Goal: Information Seeking & Learning: Learn about a topic

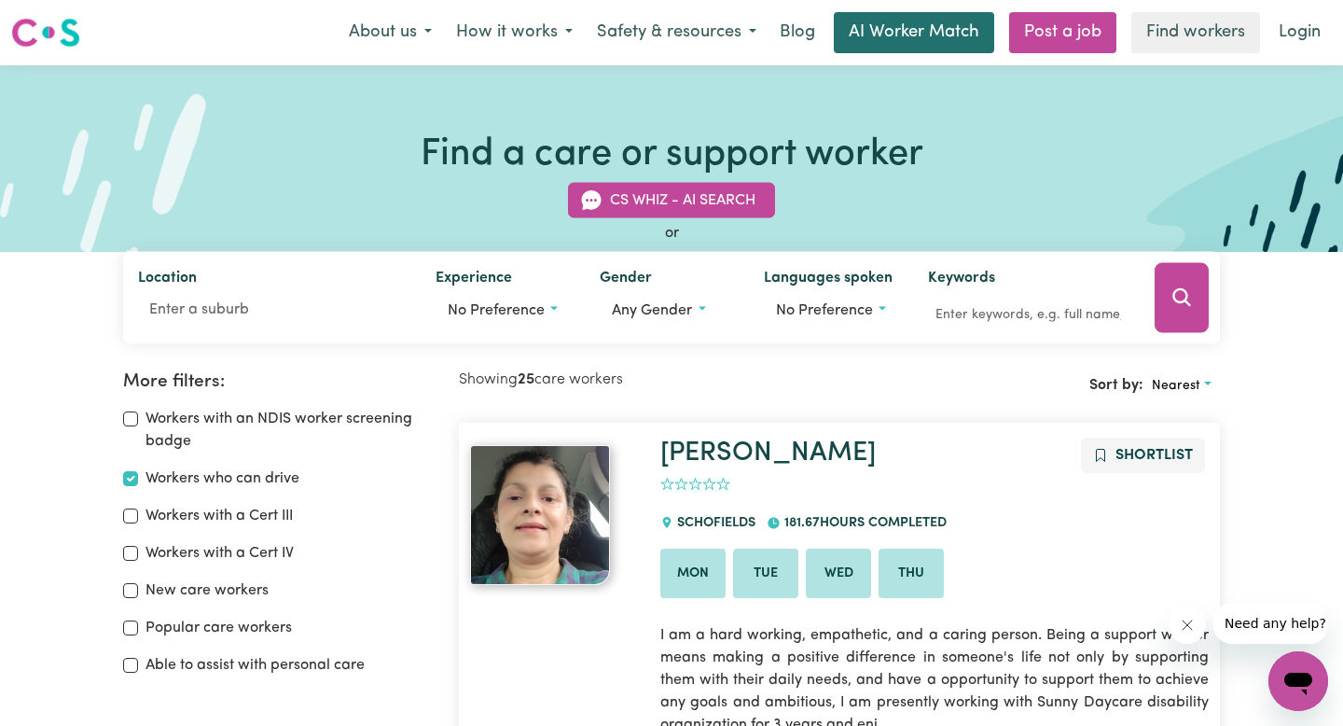
click at [881, 36] on link "AI Worker Match" at bounding box center [914, 32] width 160 height 41
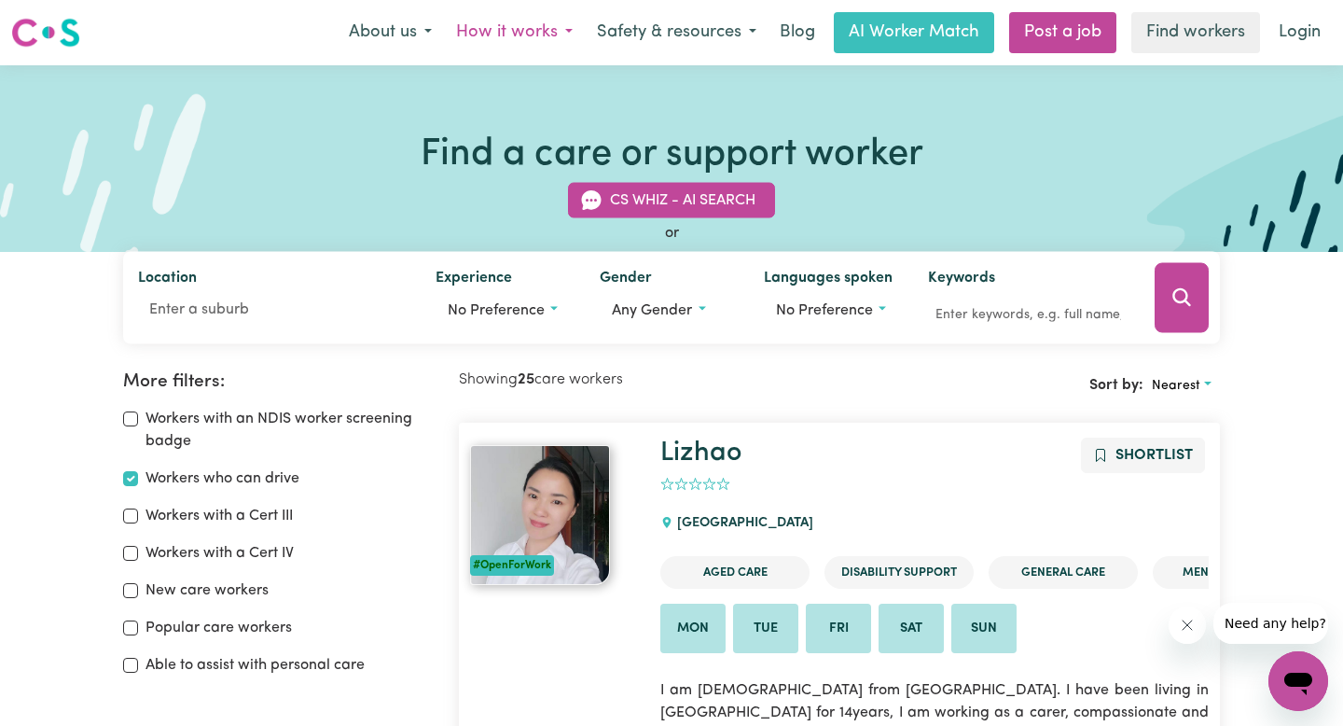
click at [534, 33] on button "How it works" at bounding box center [514, 32] width 141 height 39
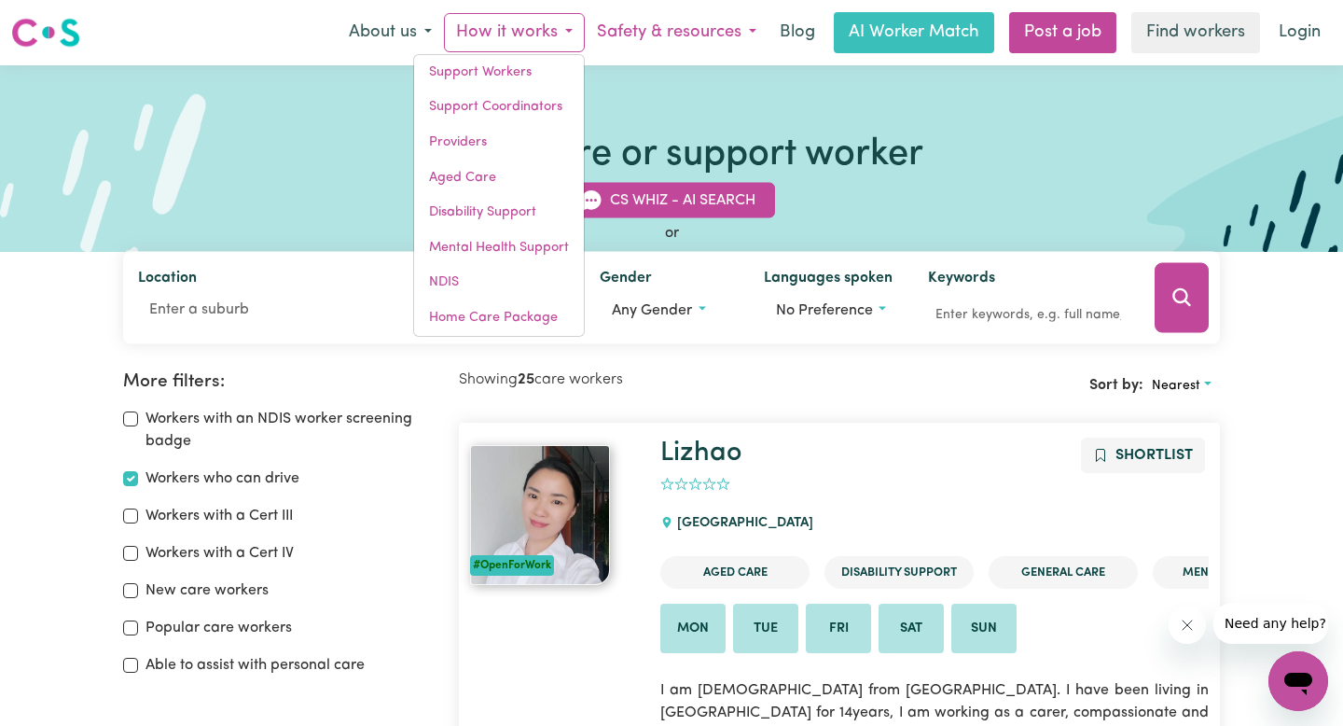
click at [665, 36] on button "Safety & resources" at bounding box center [677, 32] width 184 height 39
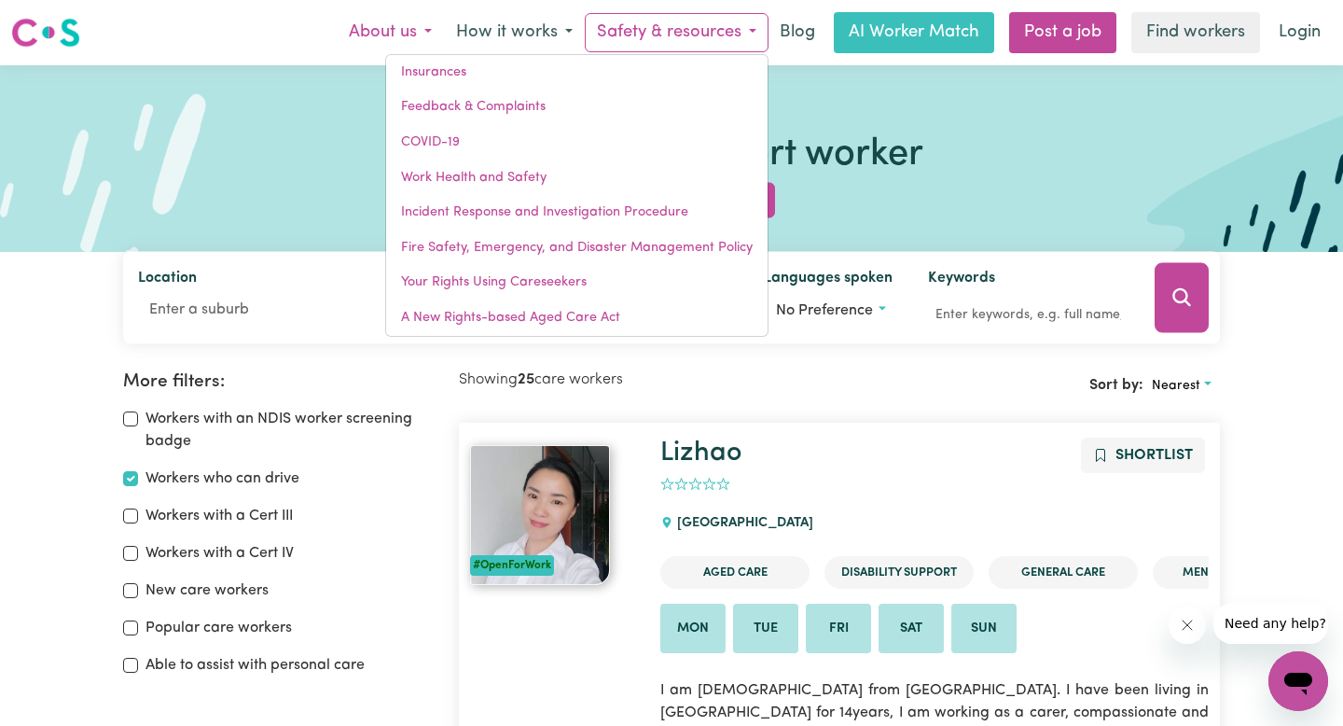
click at [359, 36] on button "About us" at bounding box center [390, 32] width 107 height 39
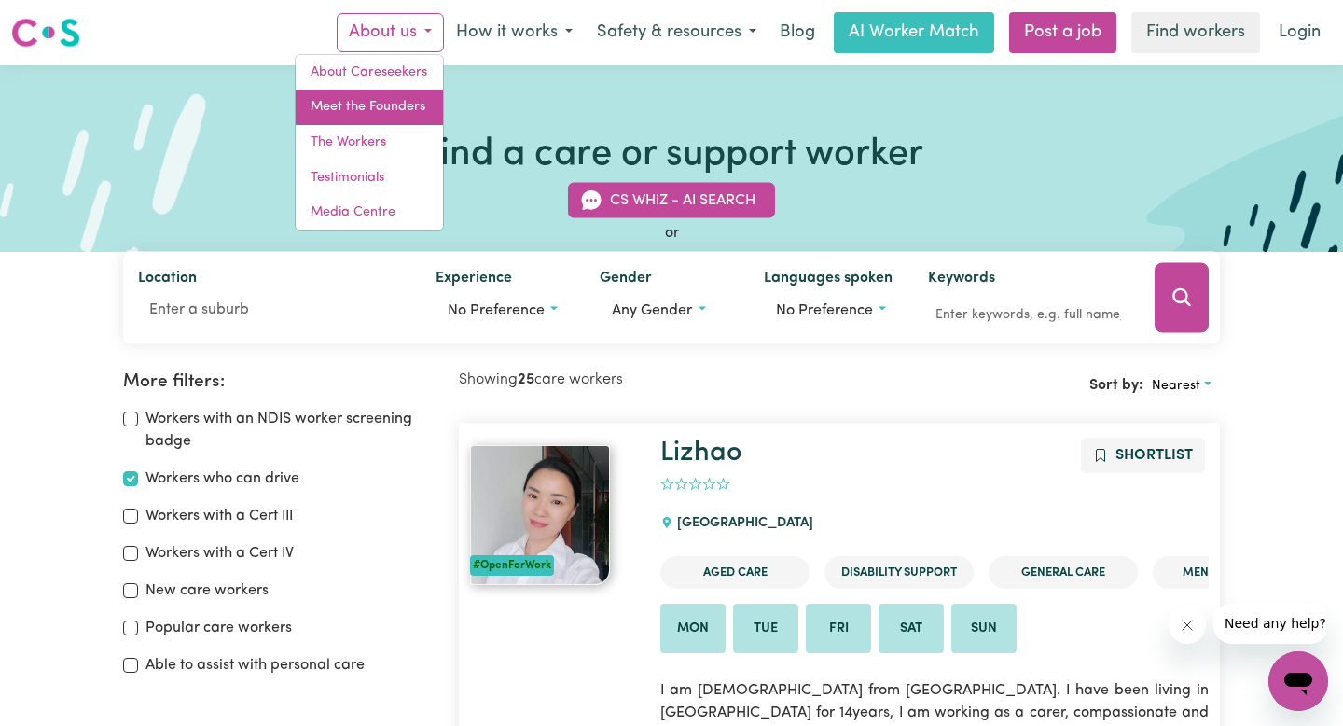
click at [339, 106] on link "Meet the Founders" at bounding box center [369, 107] width 147 height 35
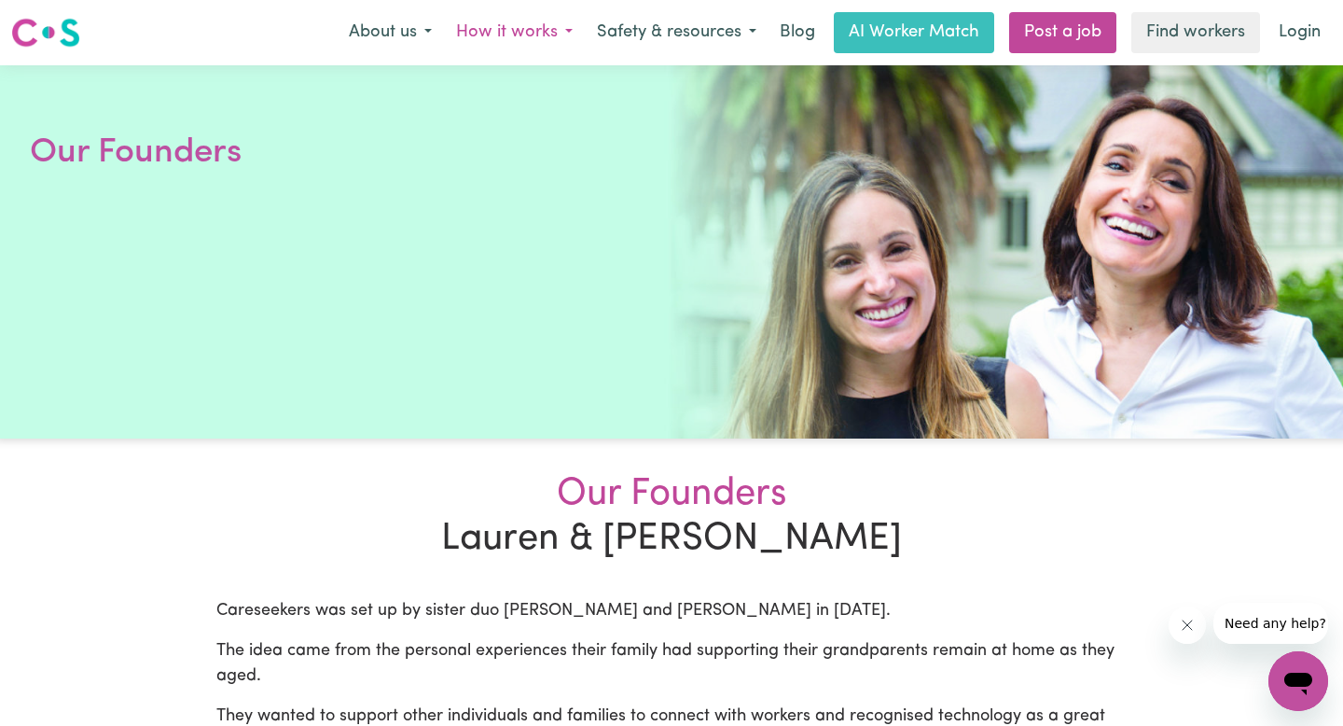
click at [486, 35] on button "How it works" at bounding box center [514, 32] width 141 height 39
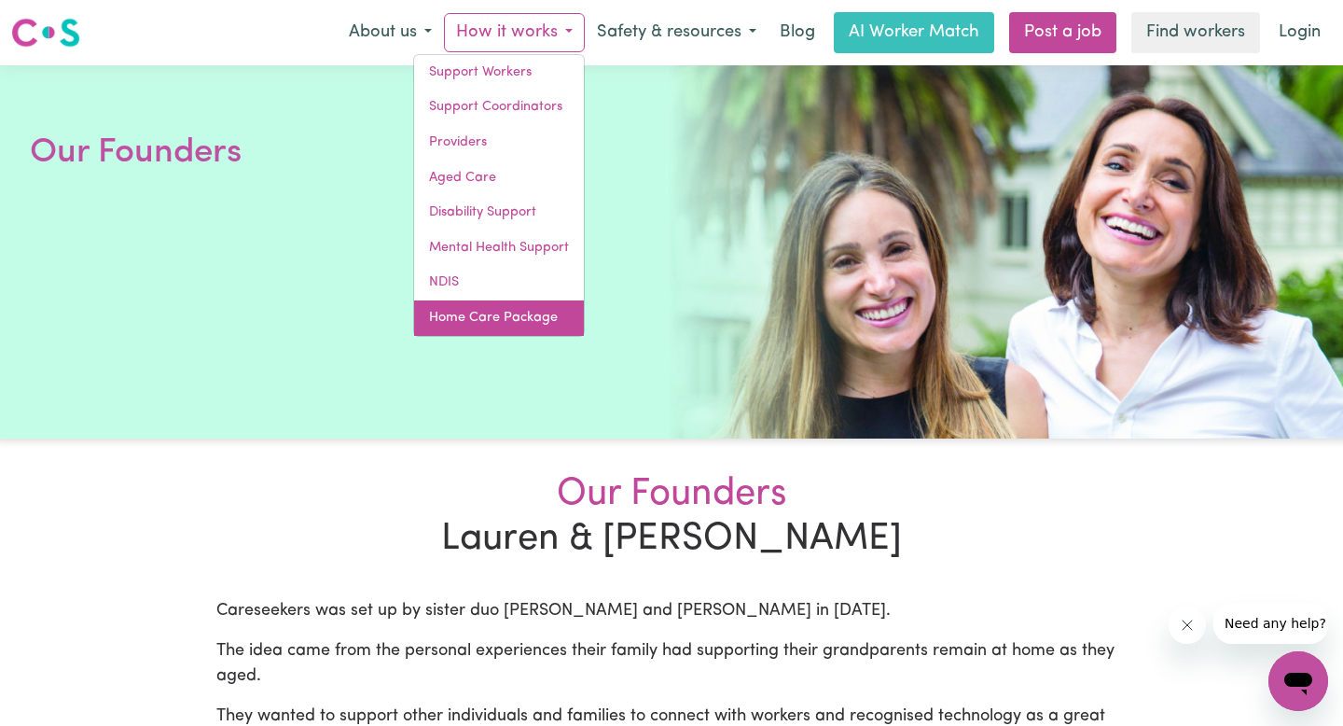
click at [485, 328] on link "Home Care Package" at bounding box center [499, 317] width 170 height 35
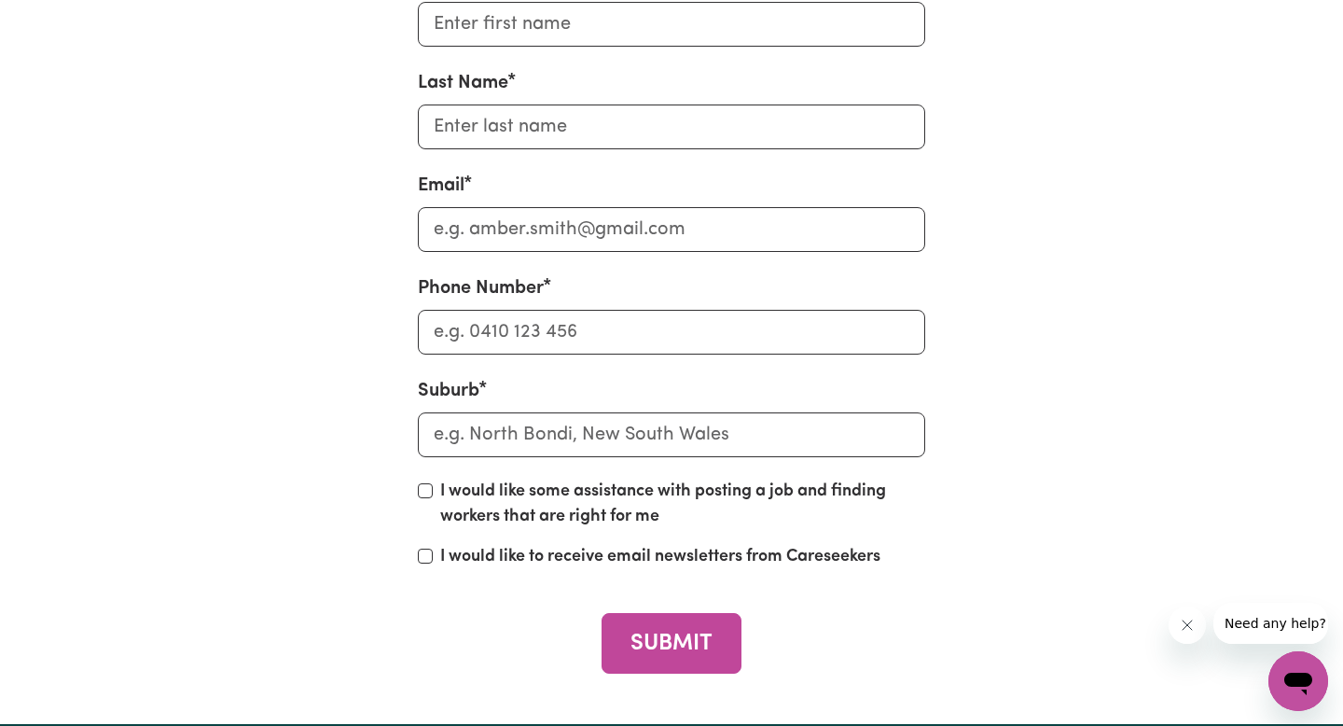
scroll to position [5420, 0]
